Goal: Use online tool/utility: Utilize a website feature to perform a specific function

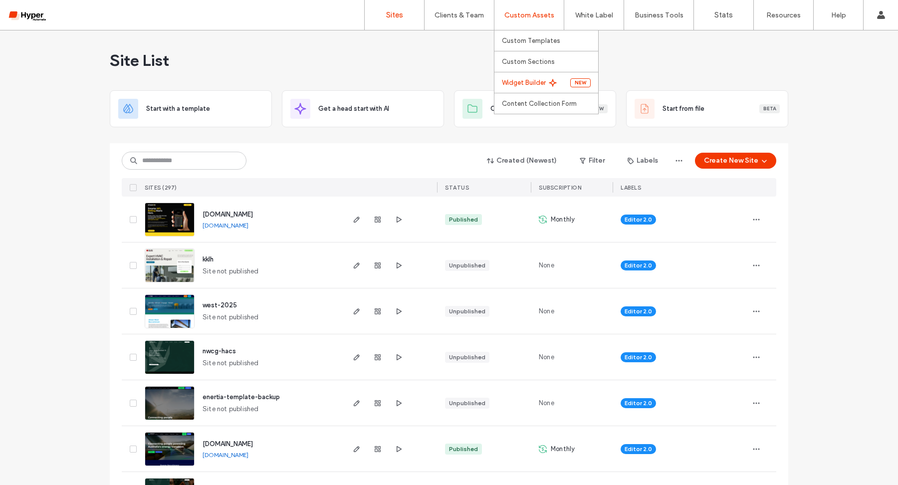
click at [545, 83] on label "Widget Builder" at bounding box center [524, 82] width 44 height 7
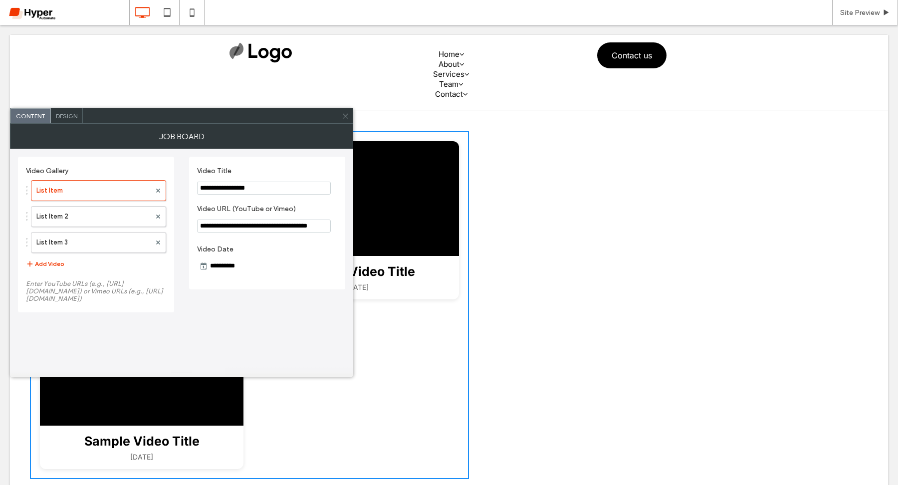
click at [347, 119] on icon at bounding box center [345, 115] width 7 height 7
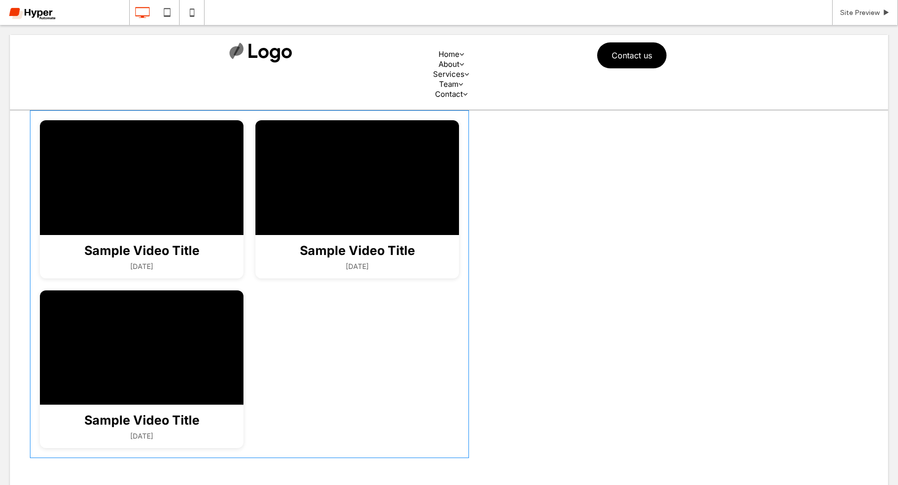
scroll to position [21, 0]
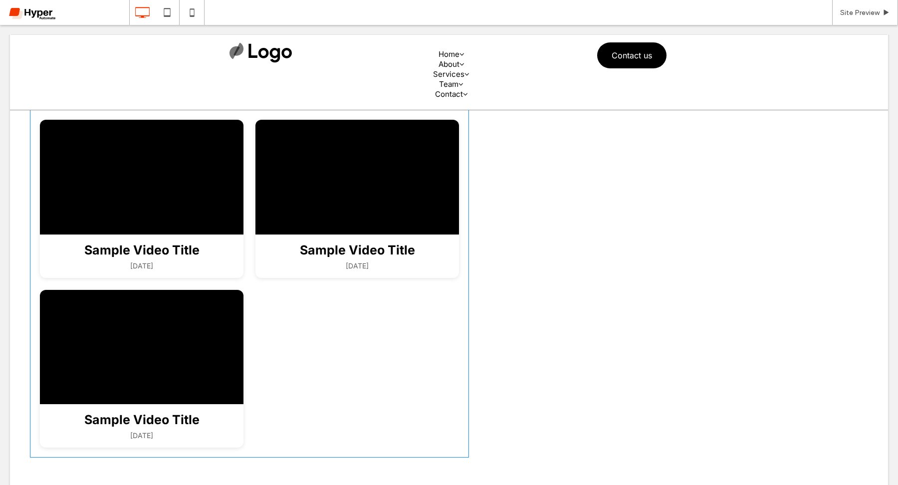
click at [460, 173] on span at bounding box center [249, 284] width 439 height 348
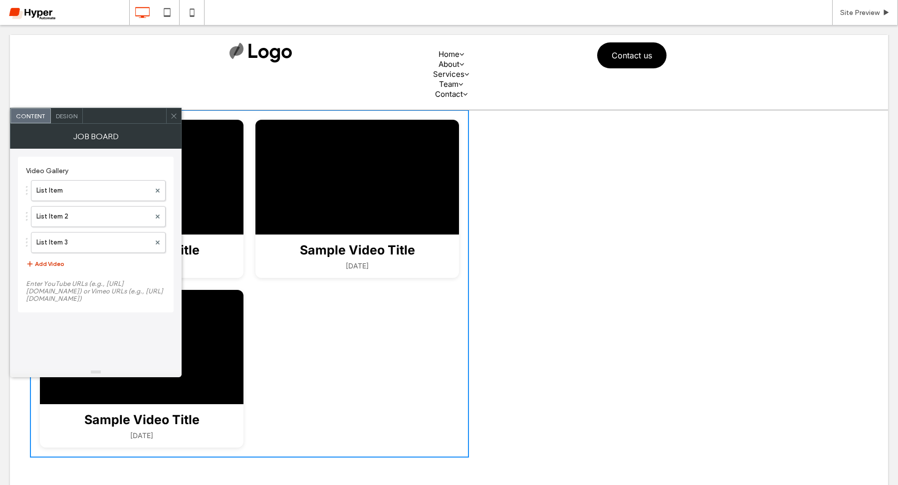
click at [46, 267] on button "Add Video" at bounding box center [45, 264] width 38 height 12
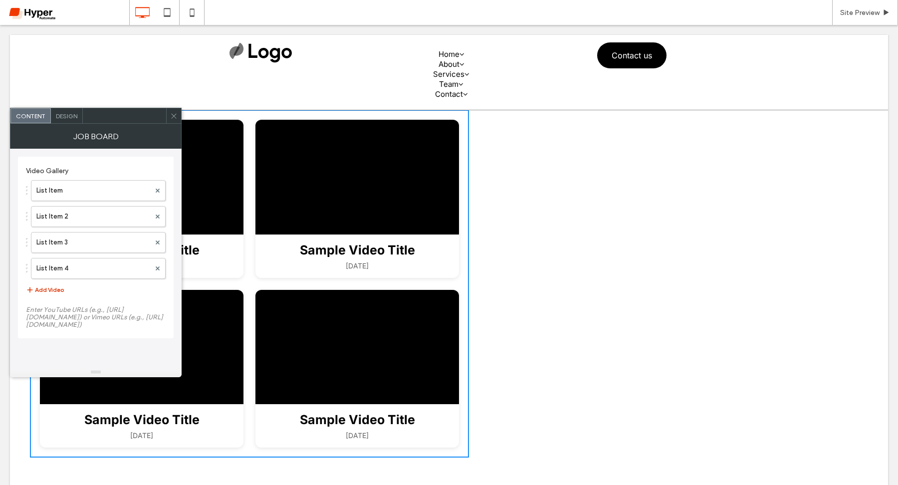
click at [53, 292] on button "Add Video" at bounding box center [45, 290] width 38 height 12
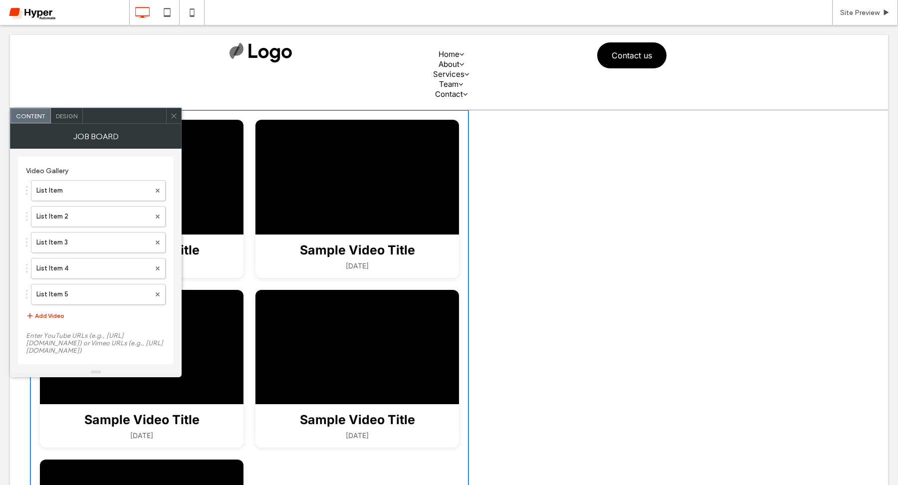
click at [56, 315] on button "Add Video" at bounding box center [45, 316] width 38 height 12
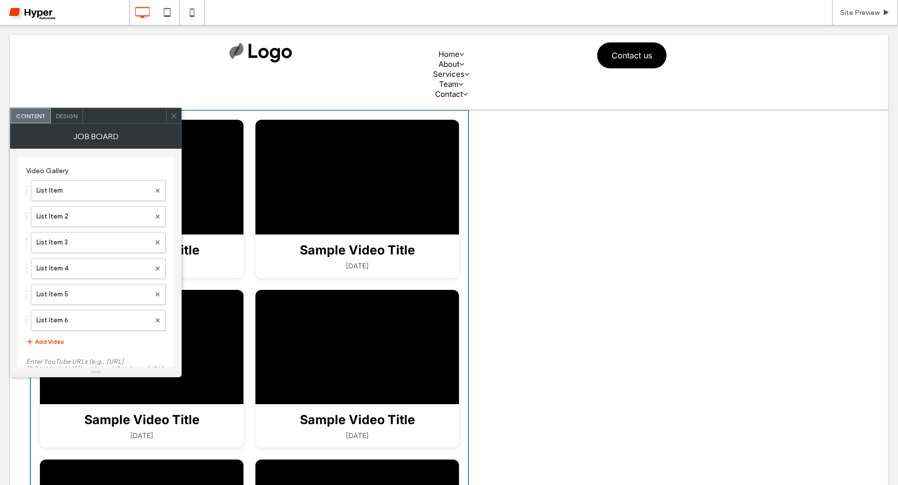
click at [68, 118] on span "Design" at bounding box center [66, 115] width 21 height 7
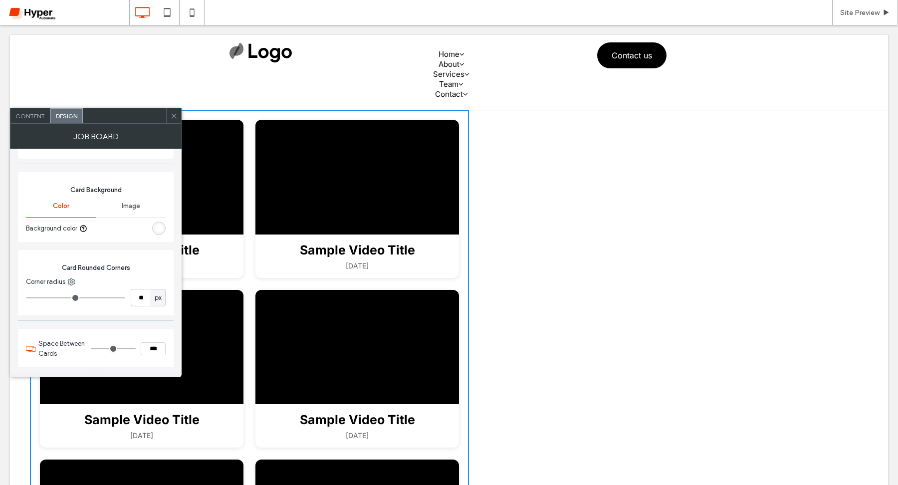
scroll to position [424, 0]
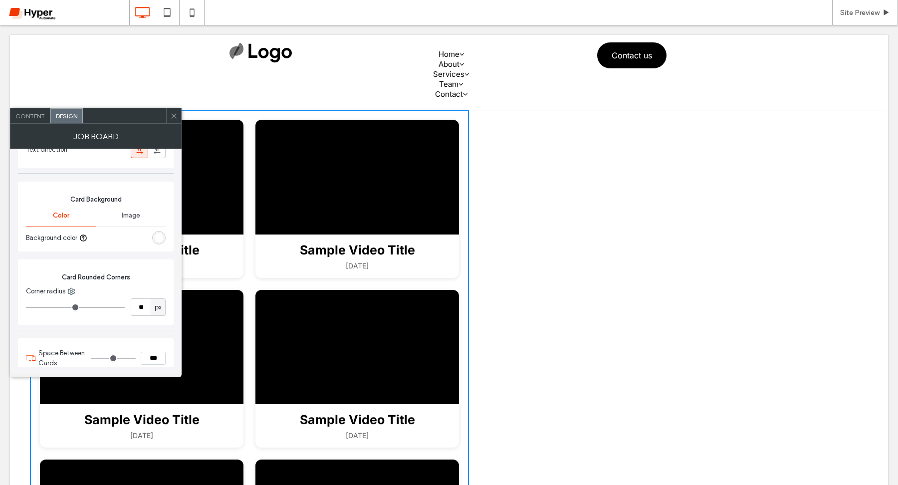
click at [41, 120] on div "Content" at bounding box center [30, 115] width 40 height 15
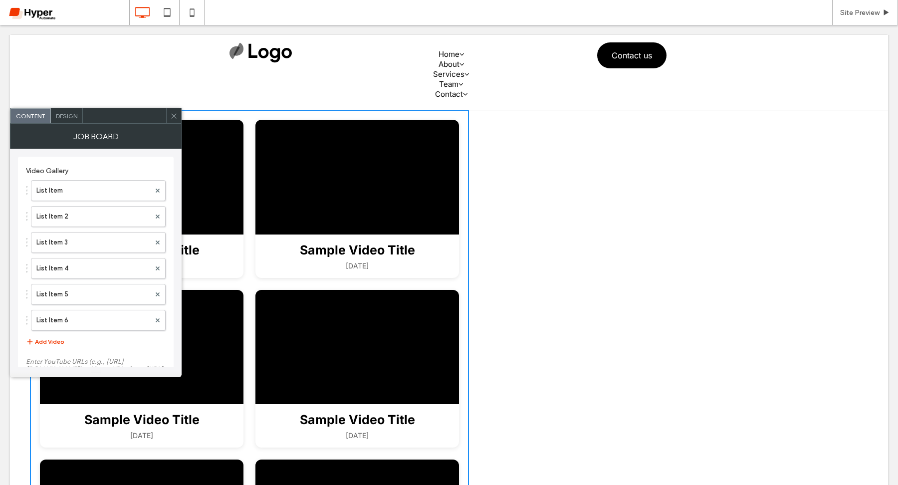
scroll to position [37, 0]
click at [57, 114] on span "Design" at bounding box center [66, 115] width 21 height 7
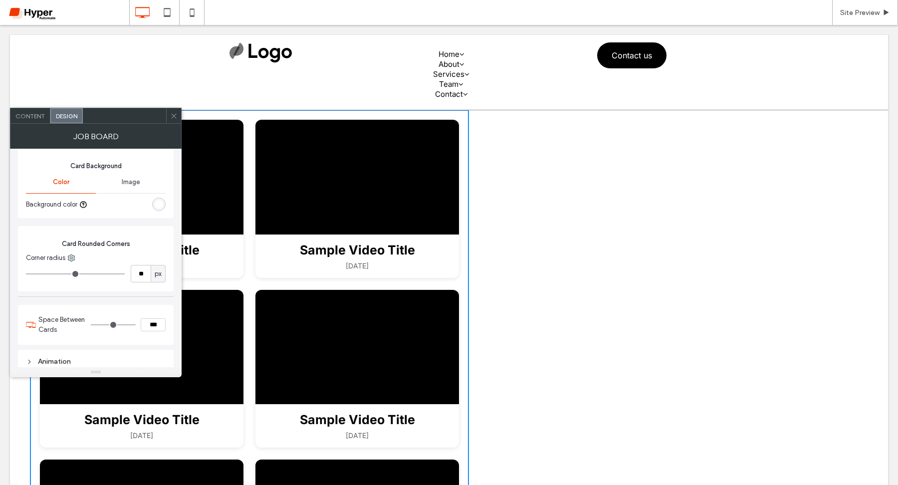
scroll to position [460, 0]
type input "**"
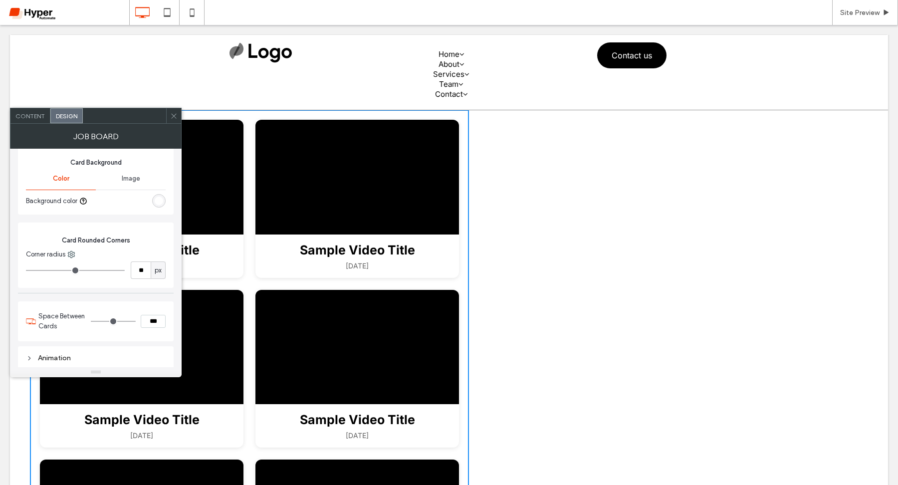
type input "**"
type input "*"
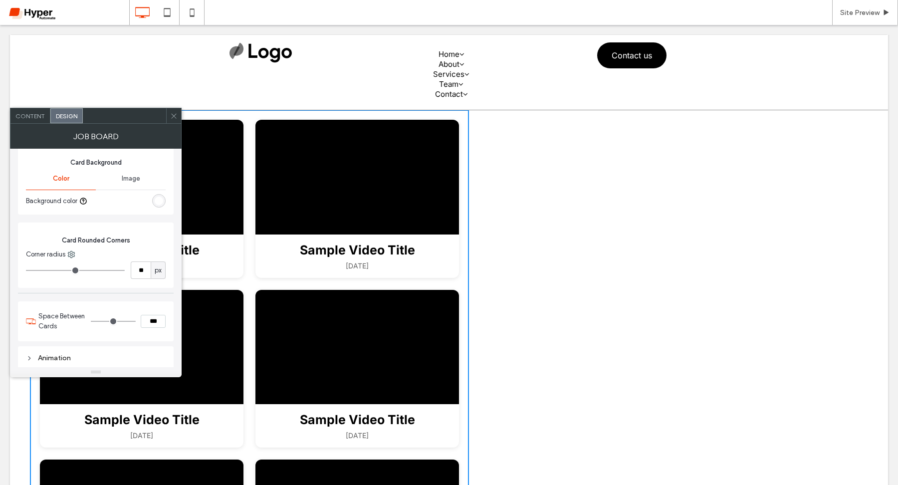
type input "*"
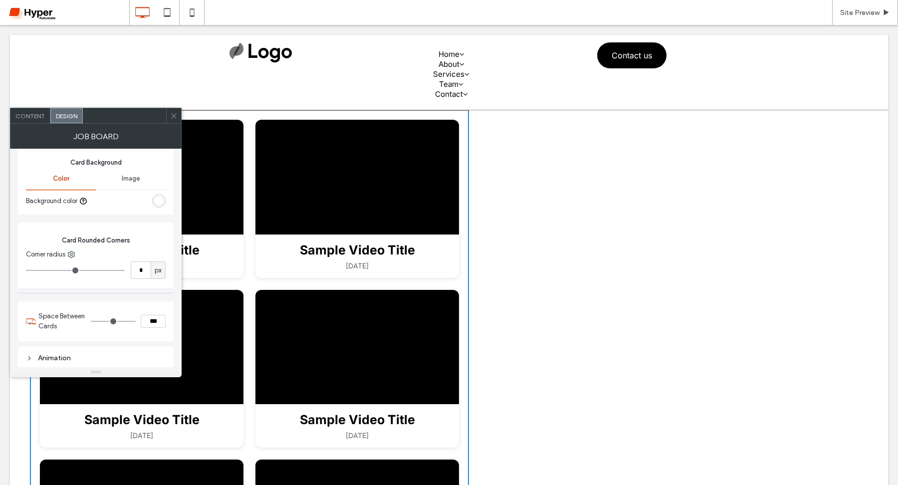
type input "*"
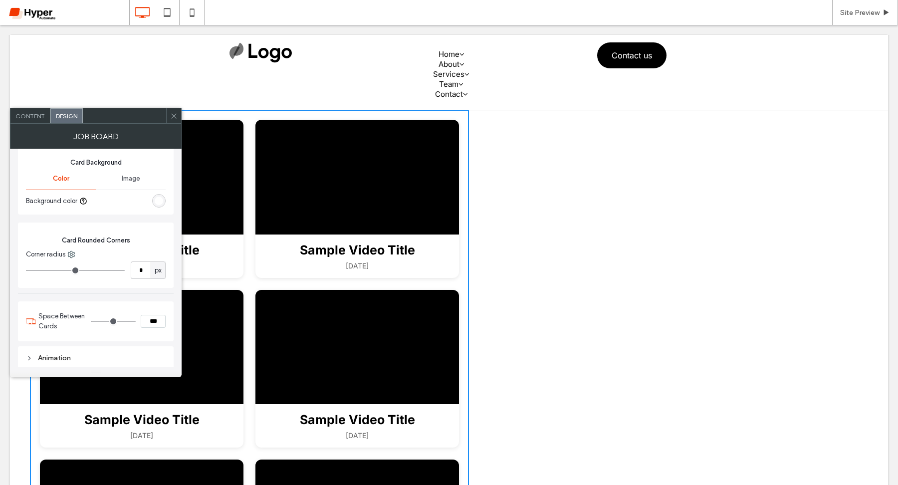
drag, startPoint x: 42, startPoint y: 269, endPoint x: 20, endPoint y: 268, distance: 22.5
click at [20, 268] on div "Card Rounded Corners Corner radius * px" at bounding box center [96, 255] width 156 height 65
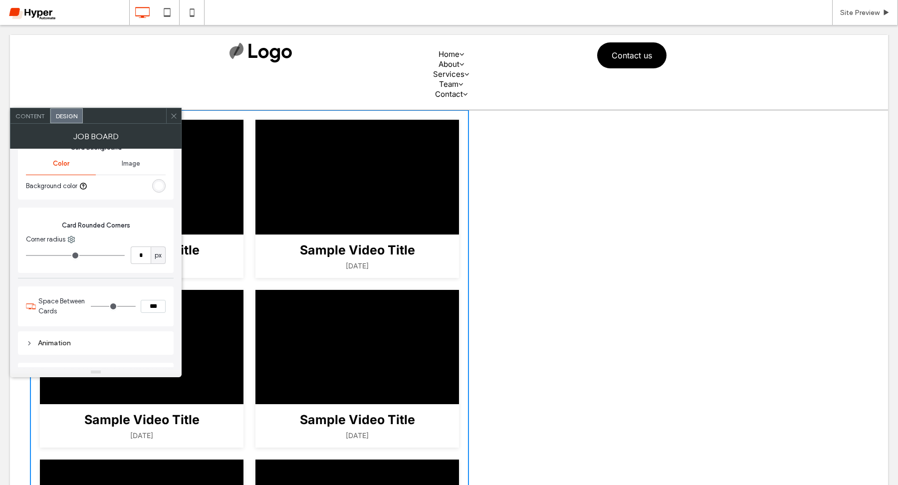
scroll to position [479, 0]
click at [155, 186] on div "rgb(255, 255, 255)" at bounding box center [159, 182] width 8 height 8
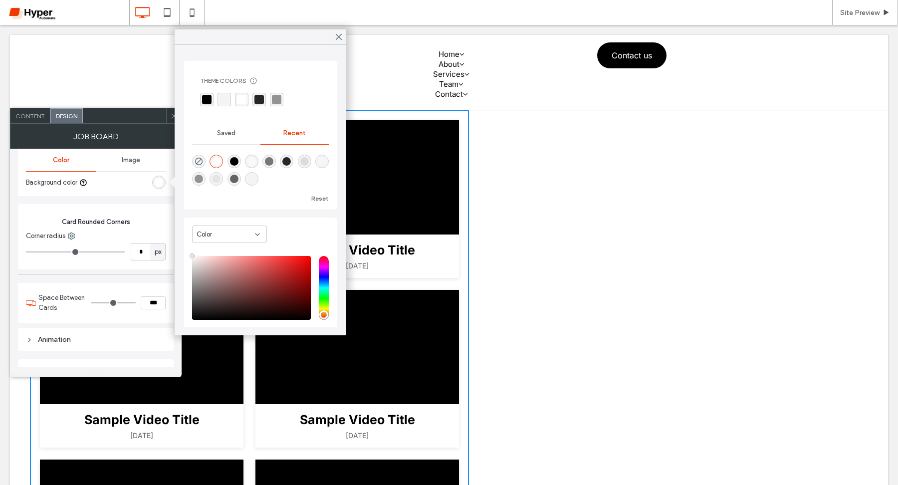
click at [233, 182] on div "rgba(100, 100, 100, 1)" at bounding box center [234, 179] width 8 height 8
type input "*******"
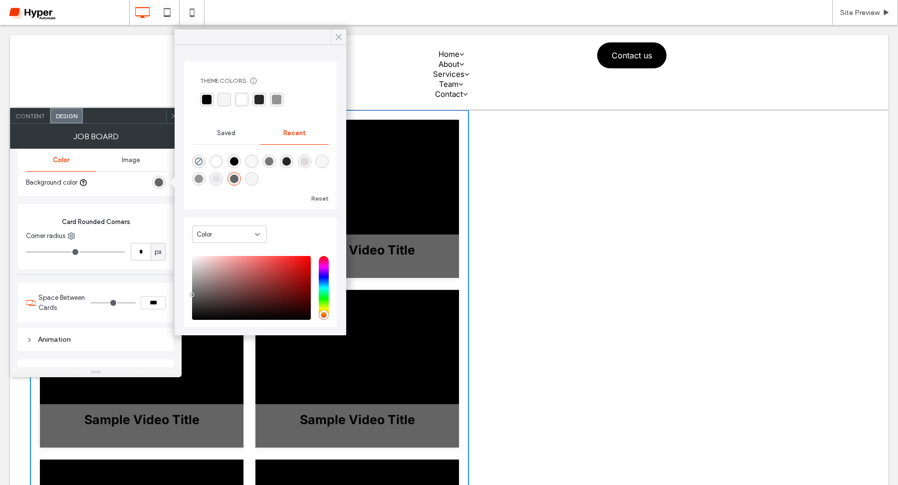
click at [340, 39] on icon at bounding box center [338, 36] width 9 height 9
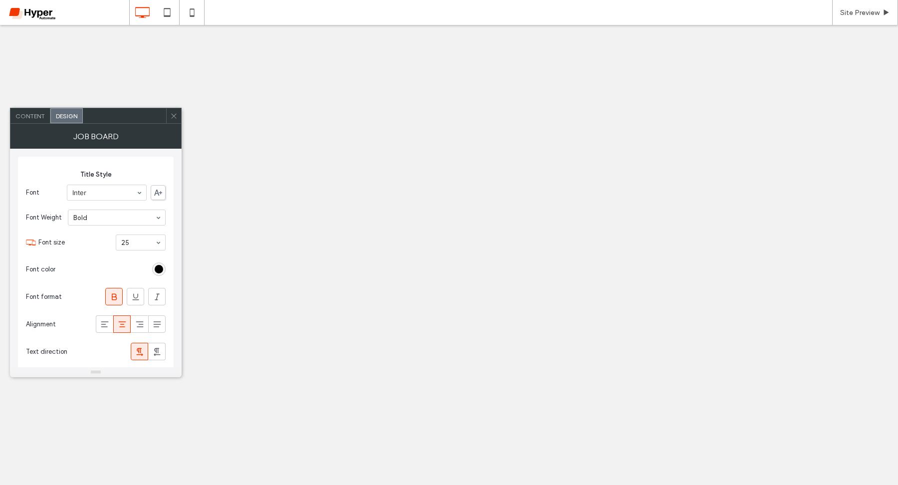
click at [37, 116] on span "Content" at bounding box center [29, 115] width 29 height 7
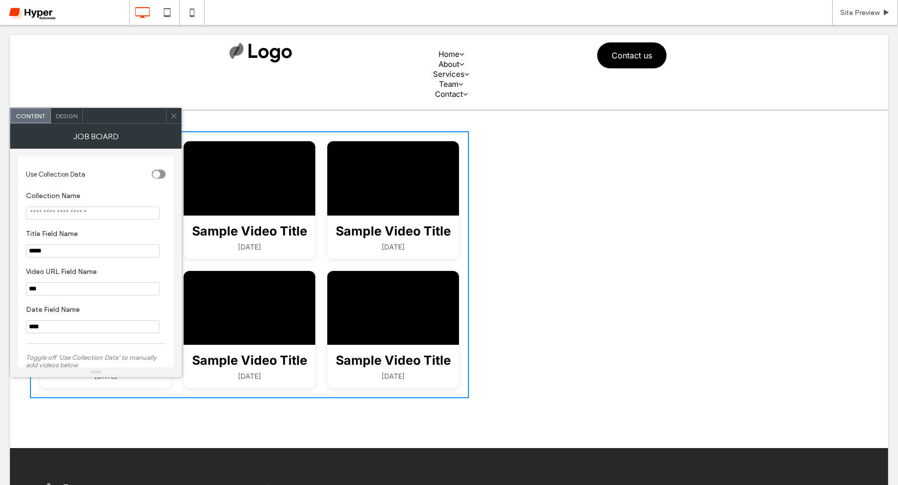
click at [160, 171] on div "toggle" at bounding box center [156, 174] width 7 height 7
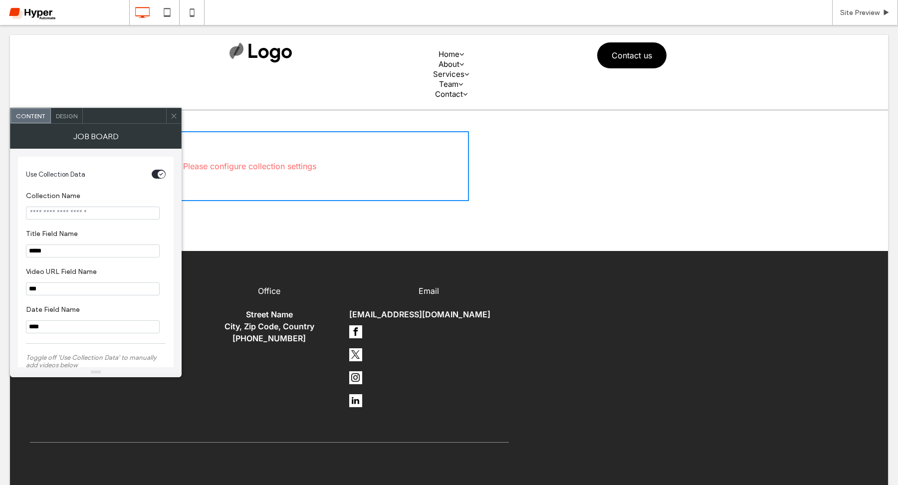
click at [73, 113] on span "Design" at bounding box center [66, 115] width 21 height 7
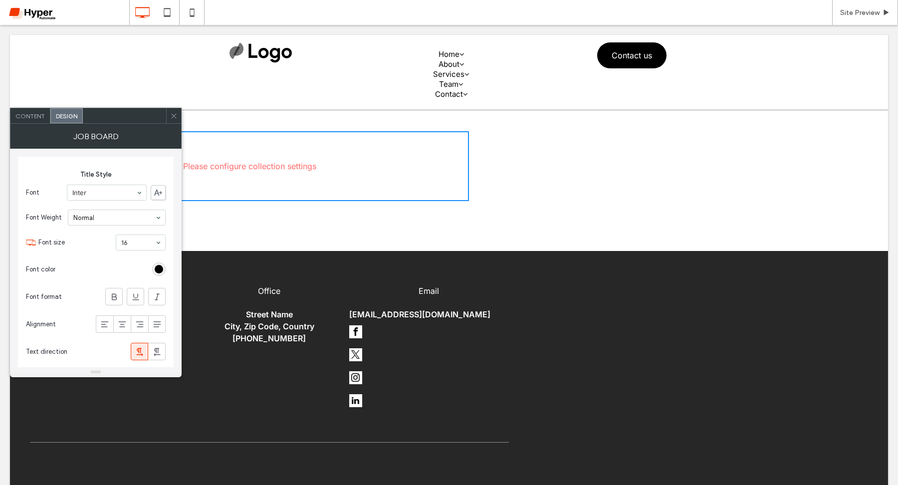
click at [28, 120] on div "Content" at bounding box center [30, 115] width 40 height 15
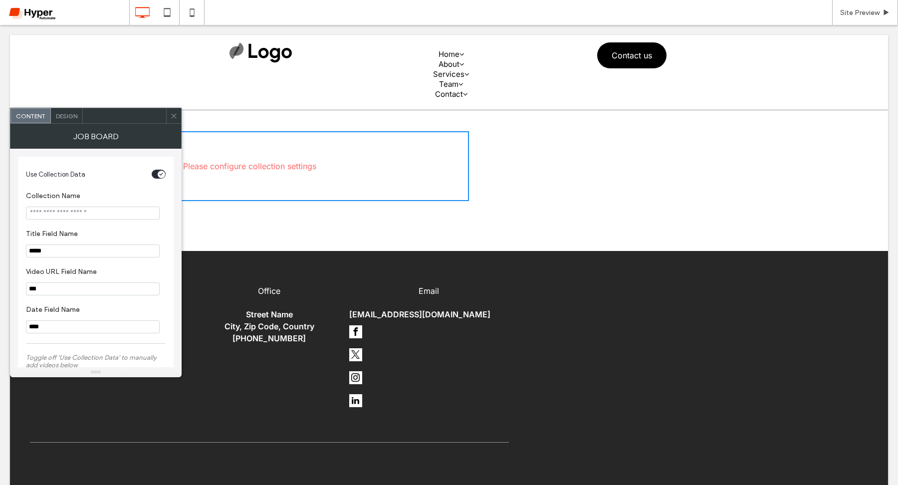
click at [161, 173] on icon "toggle" at bounding box center [161, 174] width 4 height 3
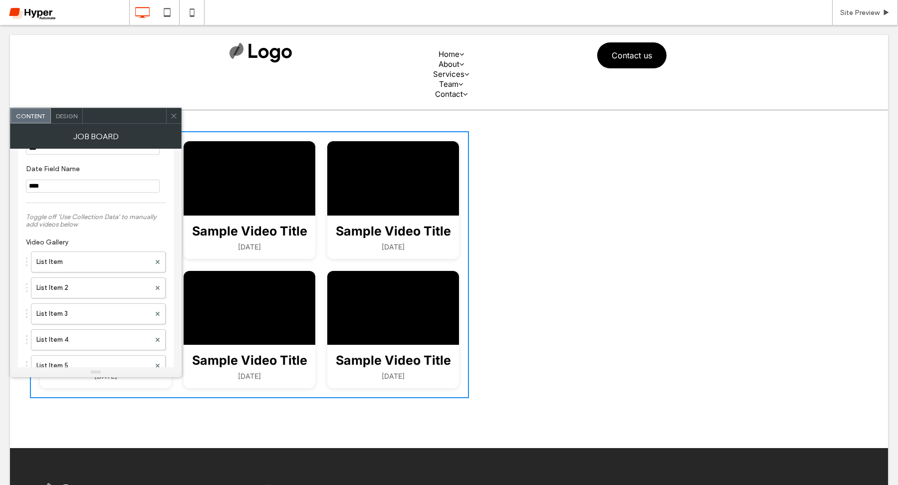
scroll to position [148, 0]
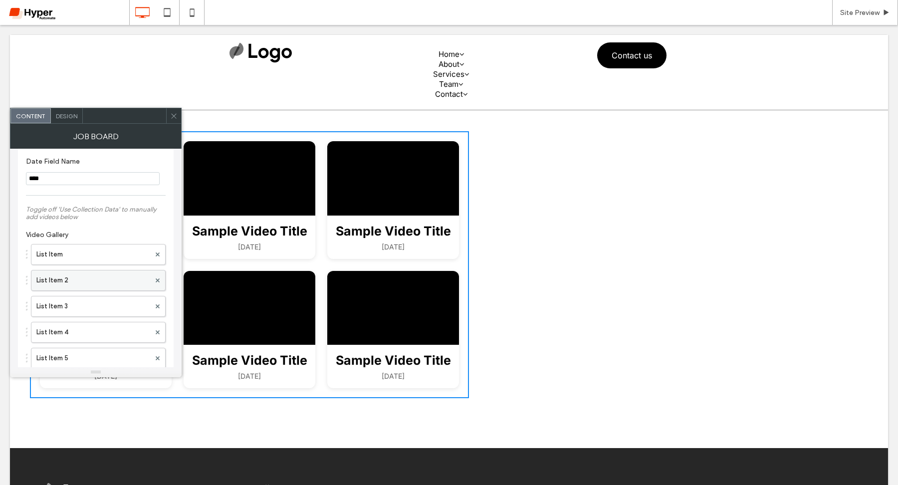
click at [121, 287] on label "List Item 2" at bounding box center [93, 280] width 114 height 20
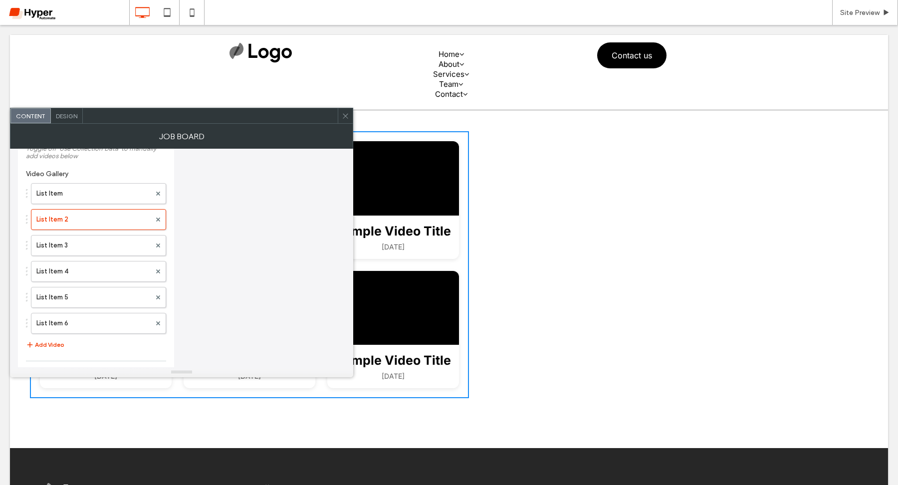
scroll to position [352, 0]
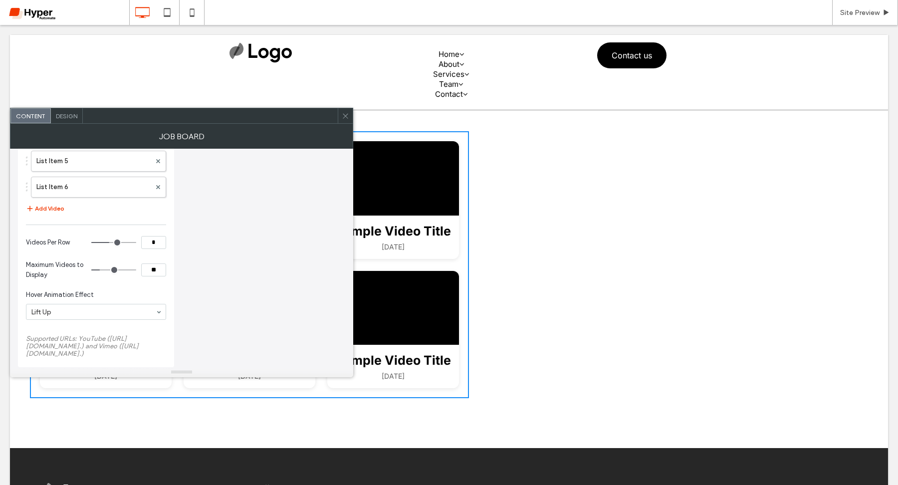
type input "*"
drag, startPoint x: 109, startPoint y: 236, endPoint x: 139, endPoint y: 236, distance: 29.9
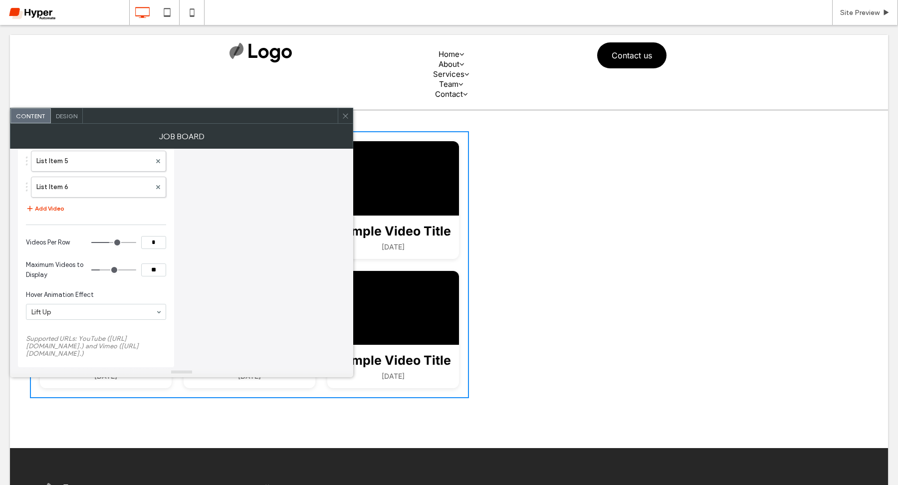
click at [128, 242] on input "range" at bounding box center [113, 242] width 45 height 1
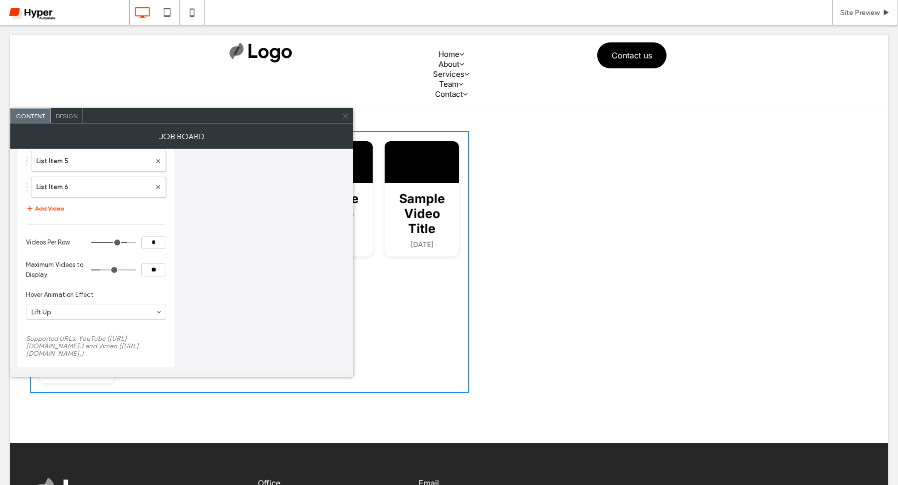
type input "*"
drag, startPoint x: 123, startPoint y: 243, endPoint x: 108, endPoint y: 242, distance: 14.5
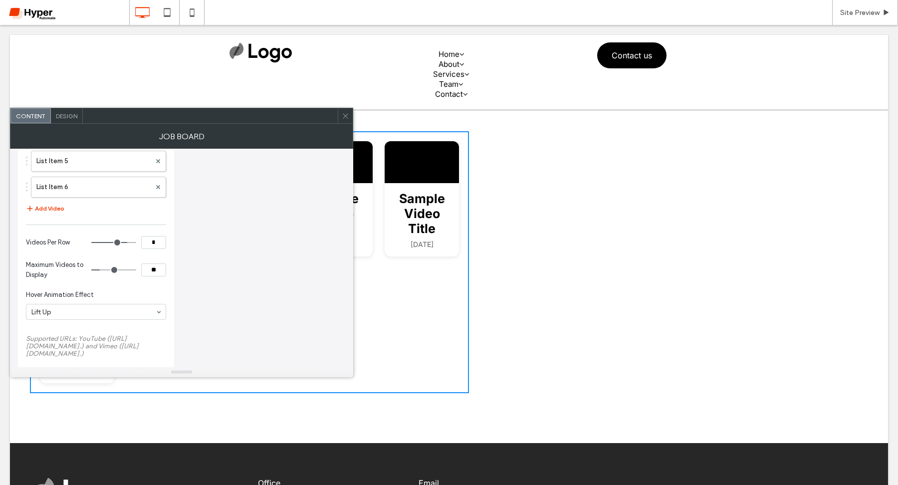
type input "*"
click at [108, 242] on input "range" at bounding box center [113, 242] width 45 height 1
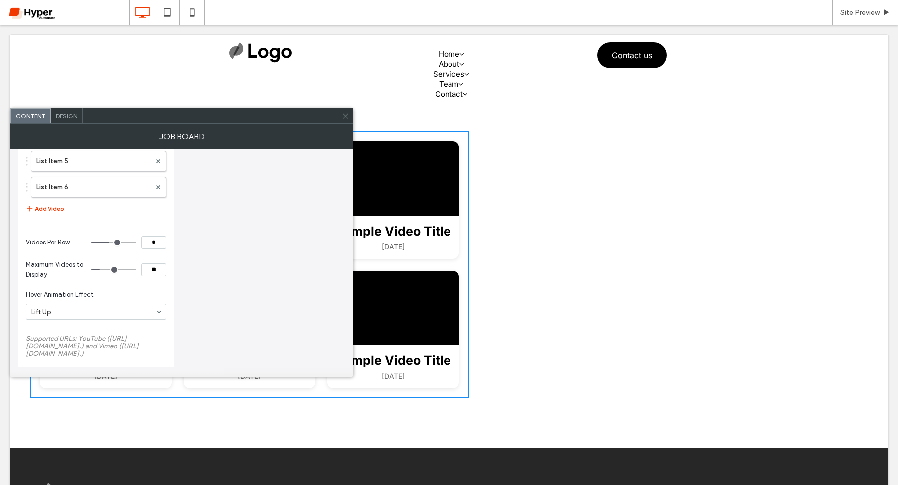
type input "**"
type input "*"
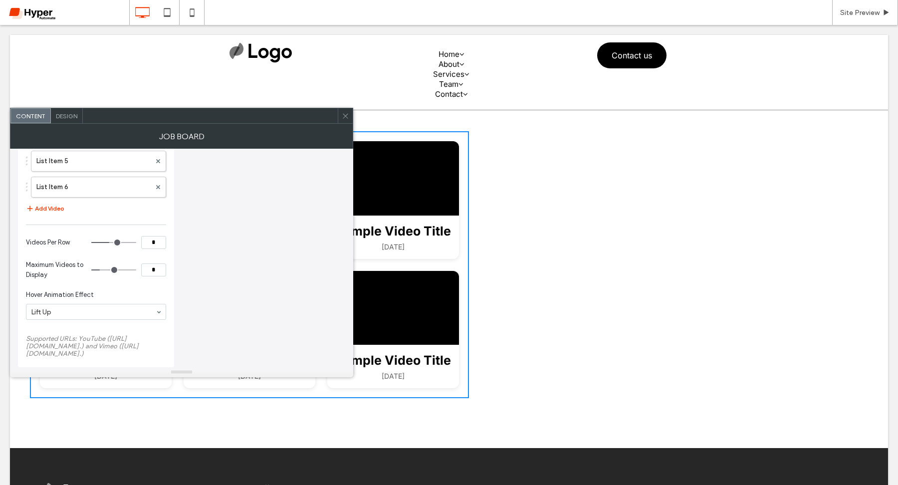
type input "*"
drag, startPoint x: 103, startPoint y: 269, endPoint x: 20, endPoint y: 268, distance: 83.3
type input "*"
click at [91, 269] on input "range" at bounding box center [113, 269] width 45 height 1
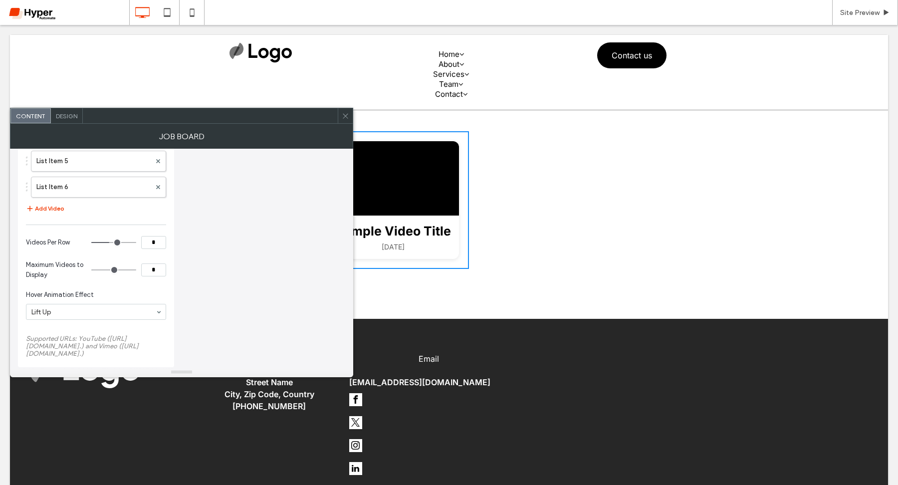
type input "*"
drag, startPoint x: 108, startPoint y: 242, endPoint x: 119, endPoint y: 242, distance: 10.5
click at [119, 242] on input "range" at bounding box center [113, 242] width 45 height 1
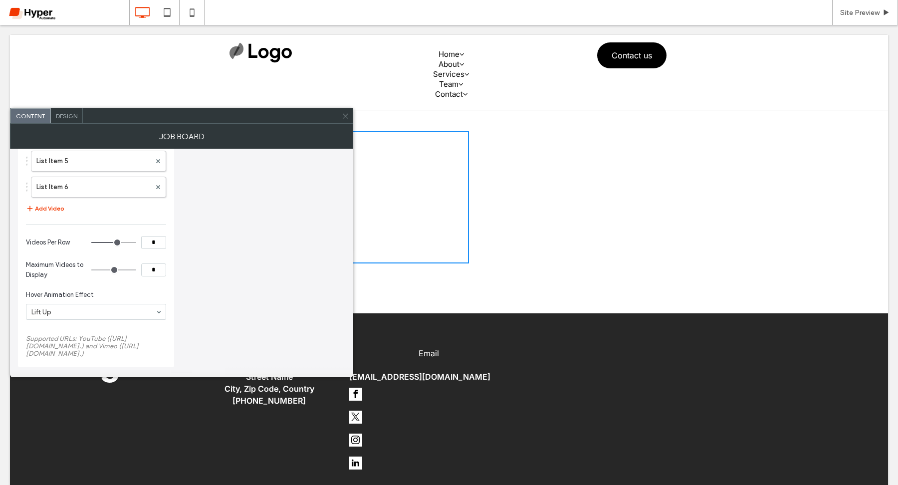
type input "*"
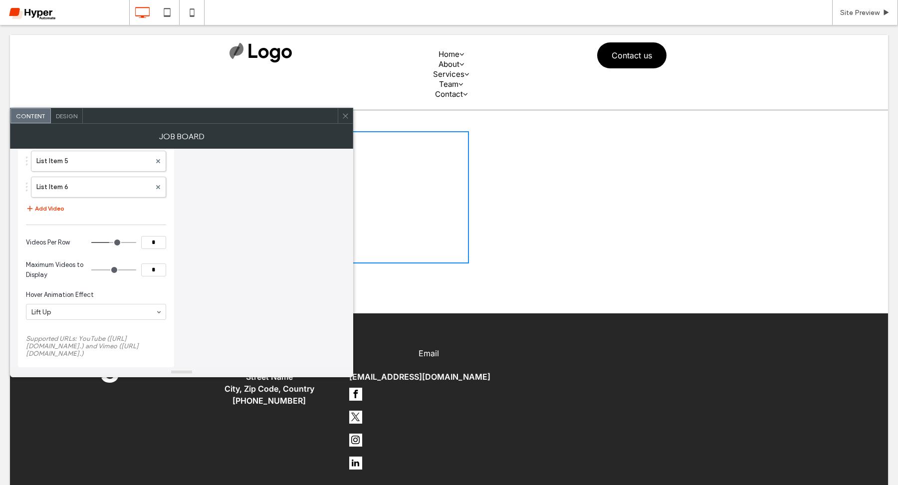
type input "*"
drag, startPoint x: 119, startPoint y: 242, endPoint x: 93, endPoint y: 241, distance: 25.5
click at [93, 242] on input "range" at bounding box center [113, 242] width 45 height 1
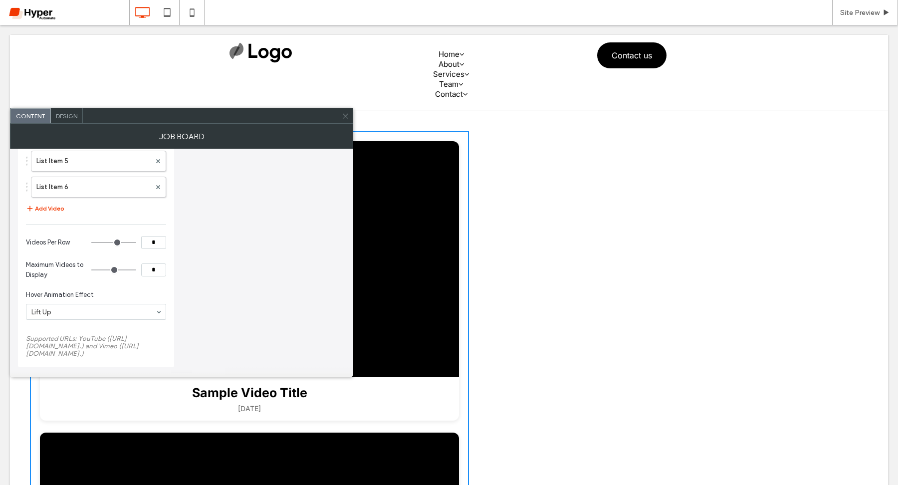
type input "*"
drag, startPoint x: 94, startPoint y: 240, endPoint x: 101, endPoint y: 240, distance: 7.0
type input "*"
click at [101, 242] on input "range" at bounding box center [113, 242] width 45 height 1
